Goal: Complete application form

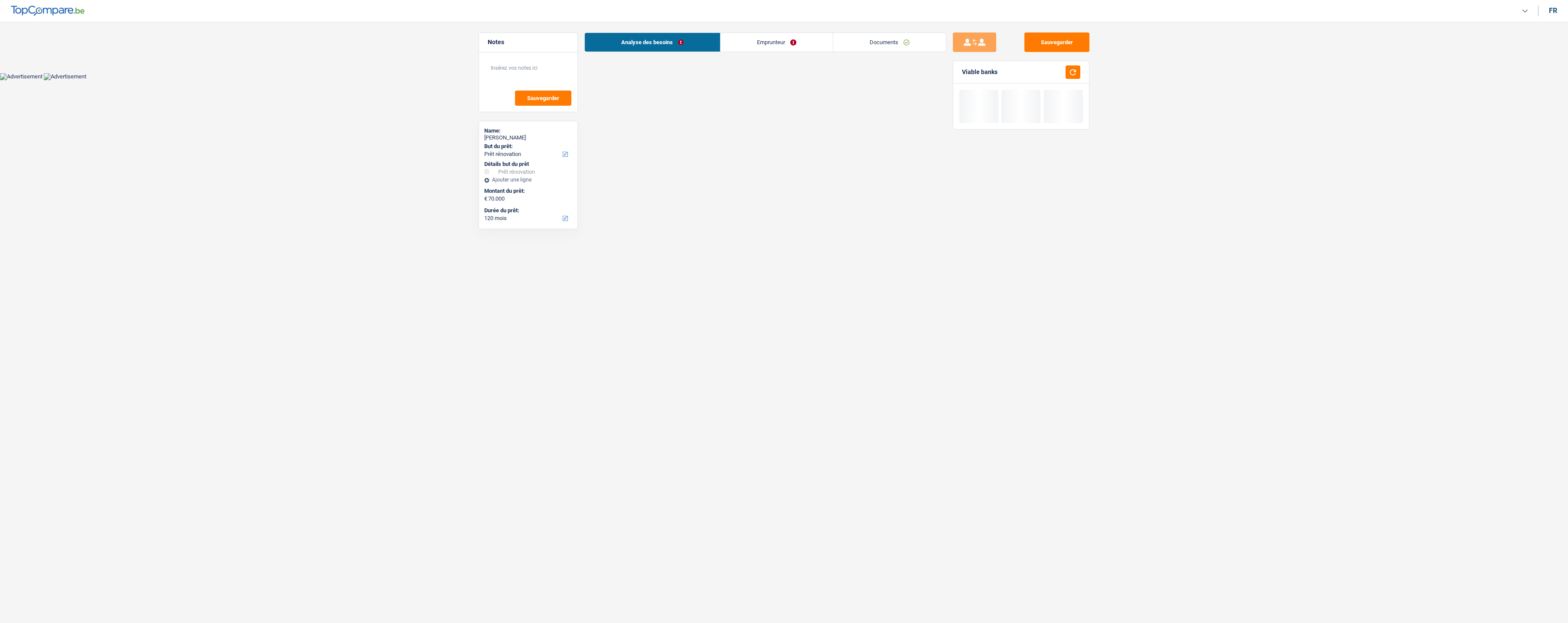
select select "renovation"
select select "120"
select select "renovation"
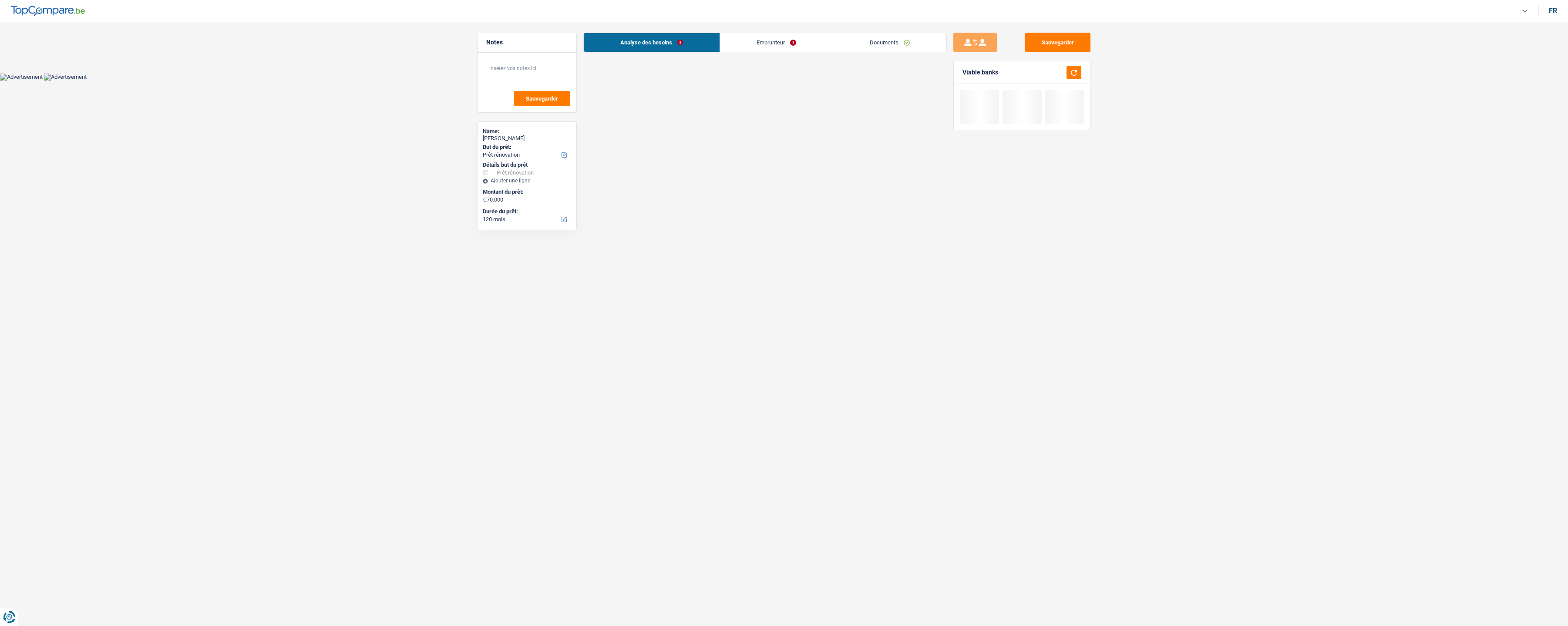
select select "120"
select select "privateEmployee"
select select "netSalary"
select select "mealVouchers"
select select "ownerWithoutMortgage"
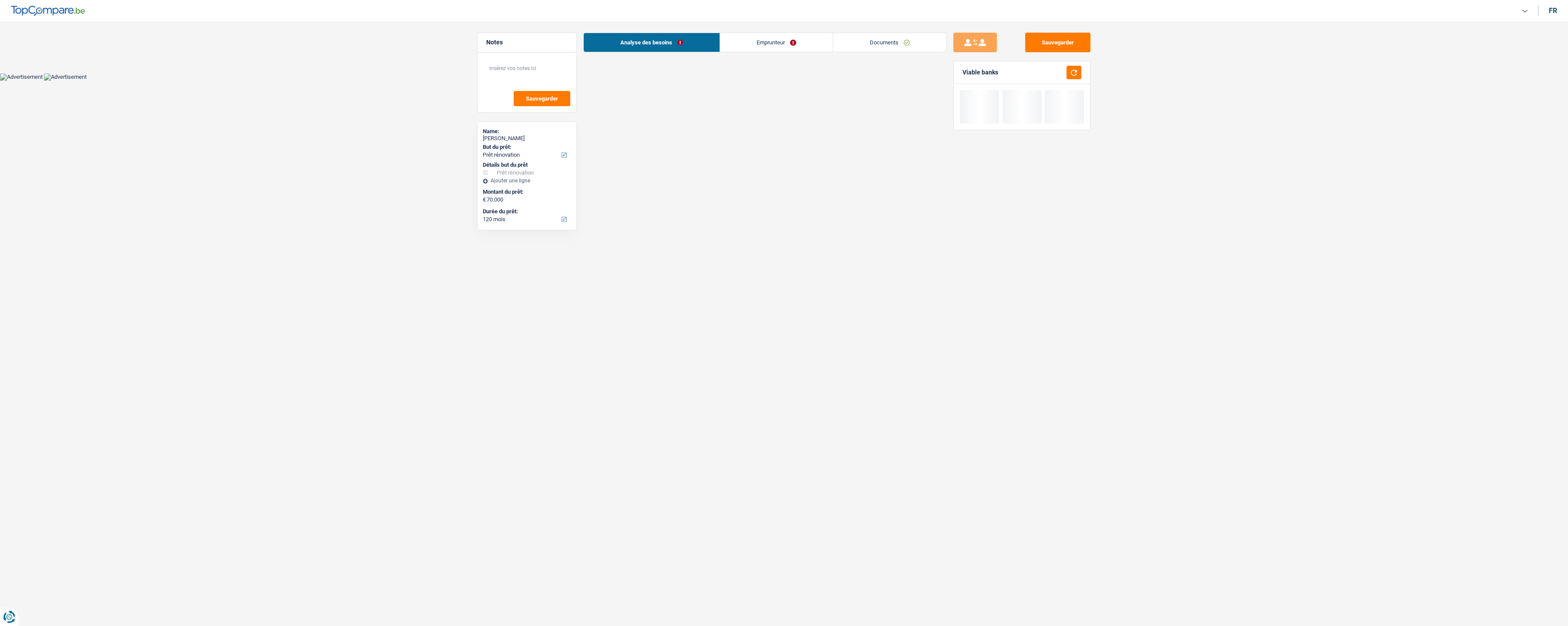
select select "renovation"
select select "120"
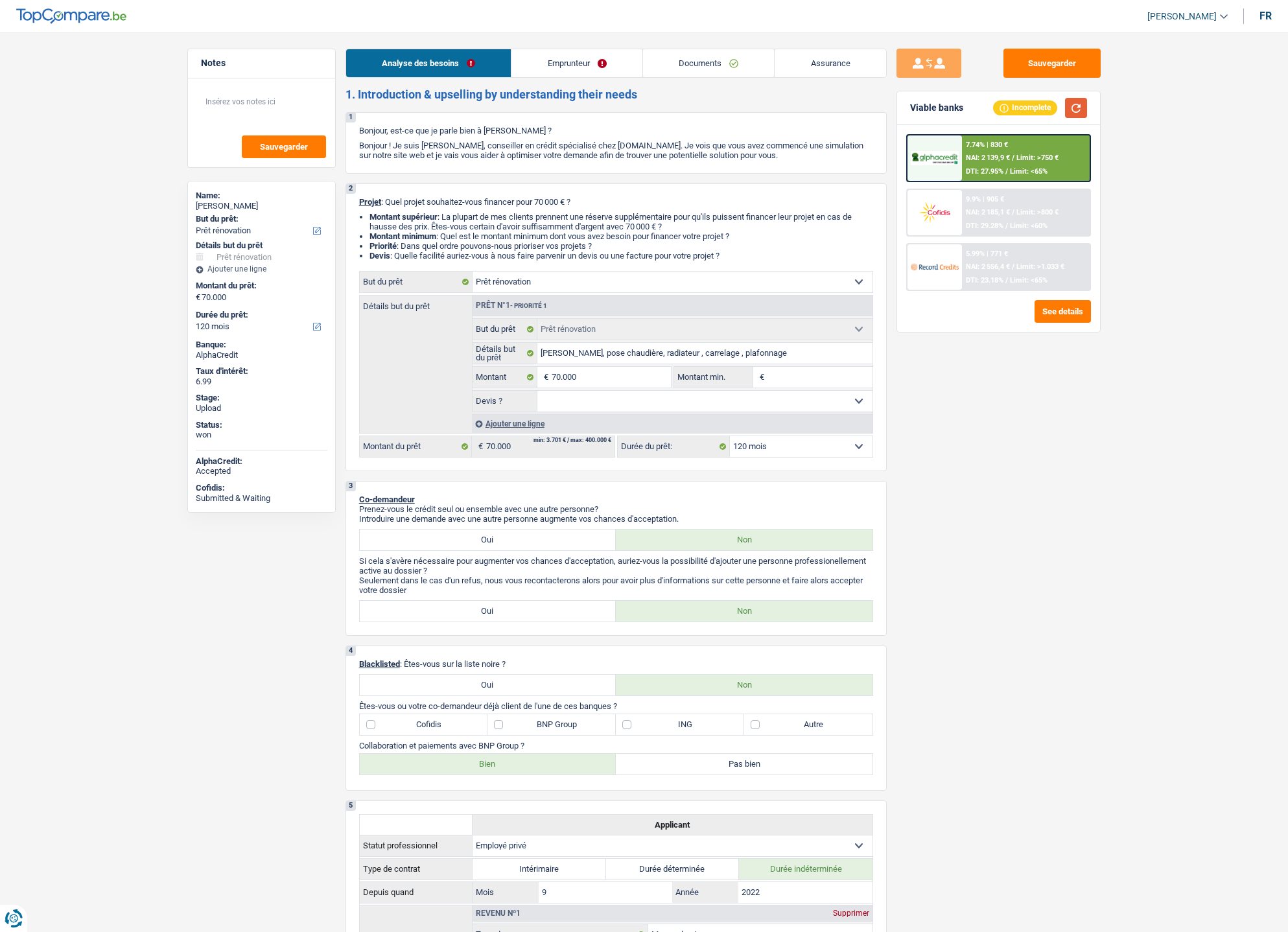
click at [1080, 103] on button "button" at bounding box center [1076, 108] width 22 height 20
click at [1074, 107] on button "button" at bounding box center [1076, 108] width 22 height 20
click at [1082, 105] on button "button" at bounding box center [1076, 108] width 22 height 20
click at [1092, 470] on div "Sauvegarder Viable banks Incomplete 7.74% | 830 € NAI: 2 139,9 € / Limit: >750 …" at bounding box center [999, 478] width 224 height 859
